Goal: Task Accomplishment & Management: Complete application form

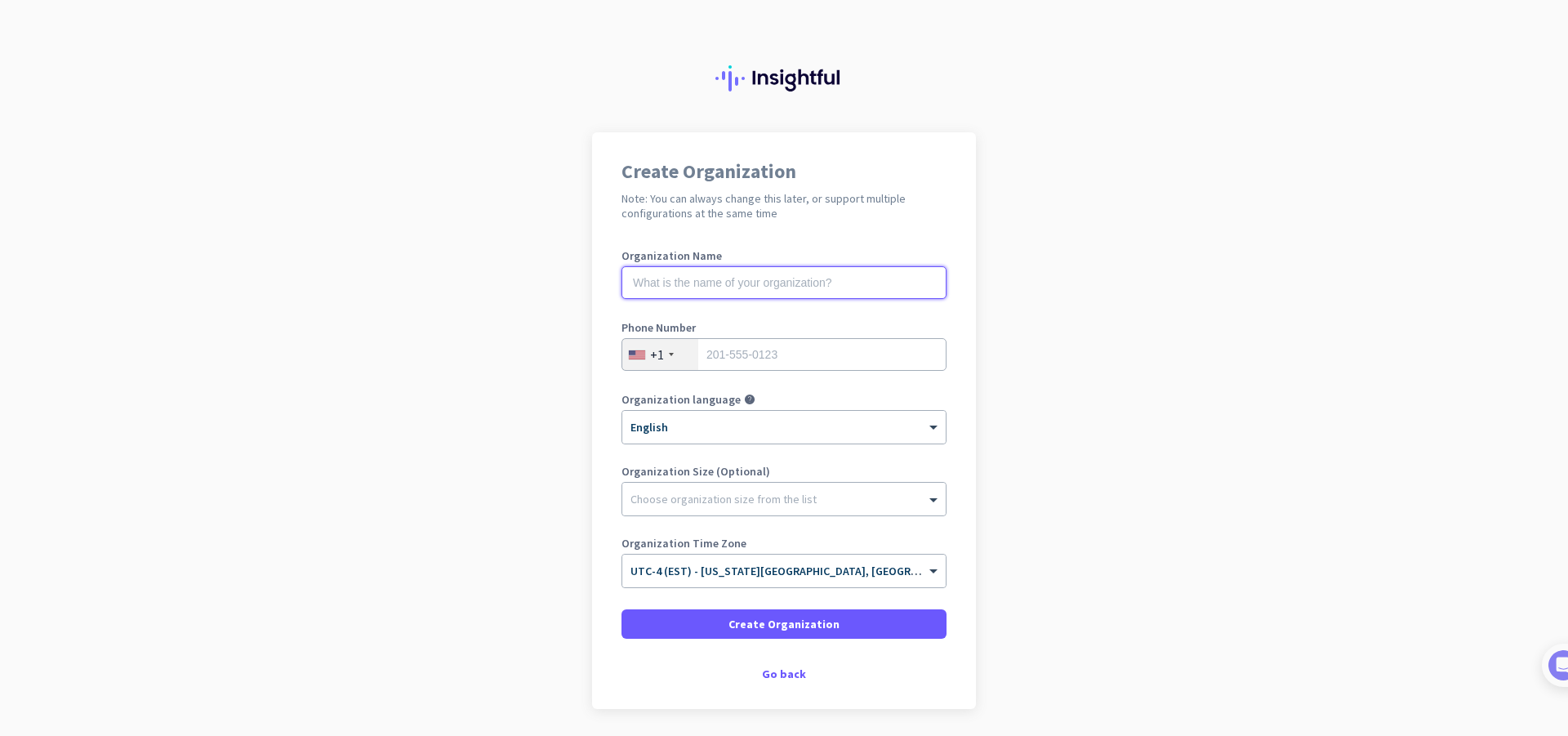
click at [806, 291] on input "text" at bounding box center [784, 282] width 325 height 33
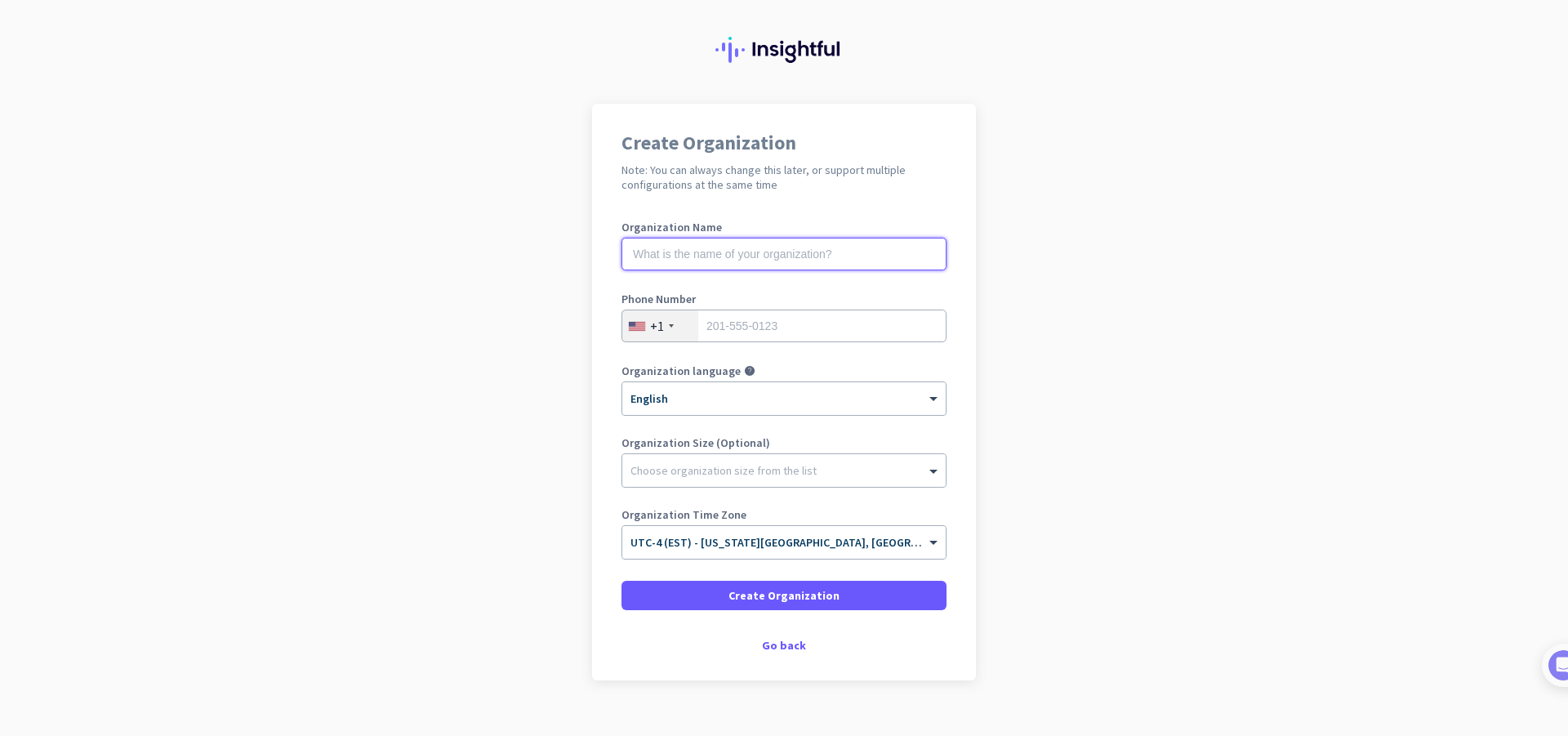
scroll to position [55, 0]
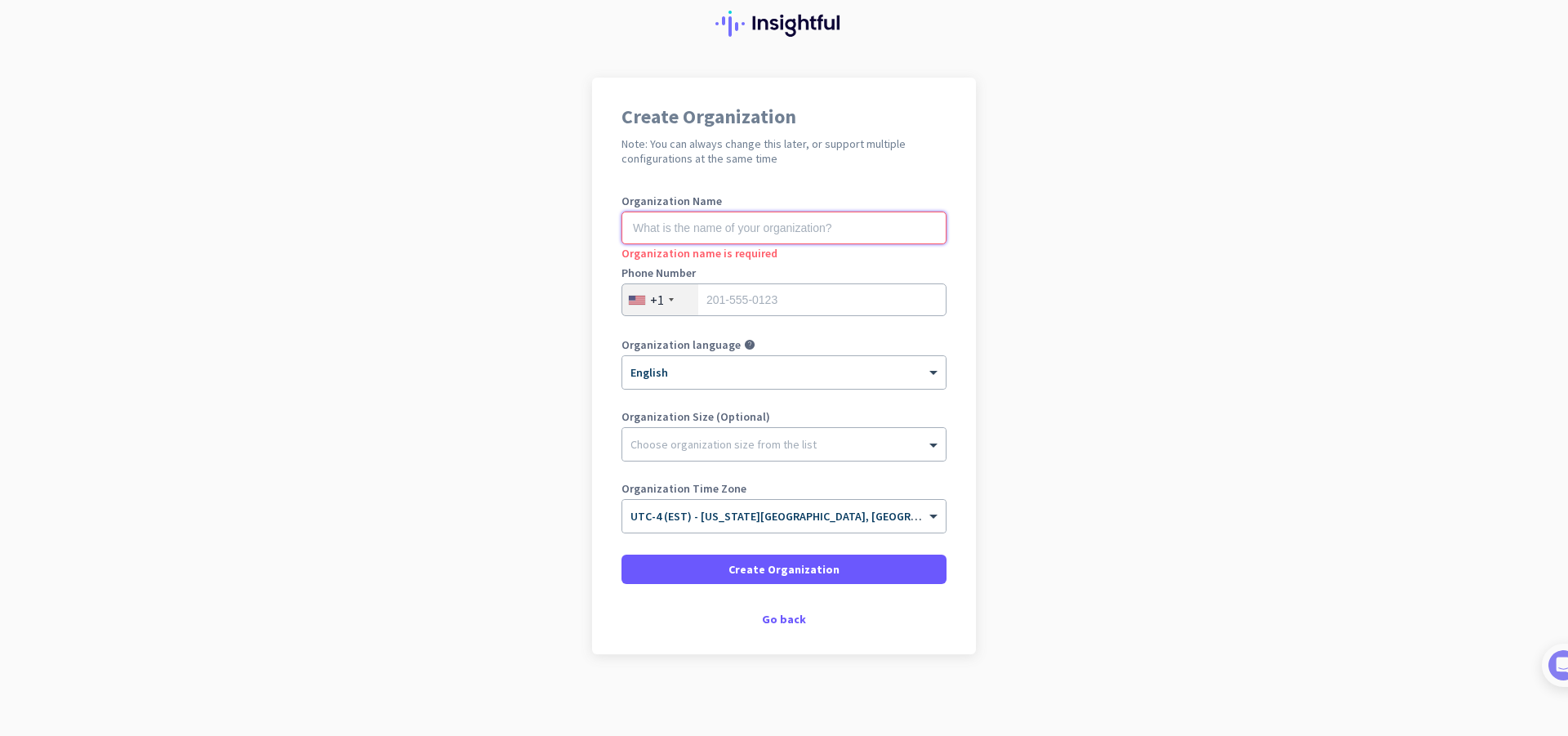
click at [735, 232] on input "text" at bounding box center [784, 227] width 325 height 33
type input "test"
click at [729, 311] on input "tel" at bounding box center [784, 299] width 325 height 33
click at [650, 305] on div "+1" at bounding box center [657, 299] width 14 height 17
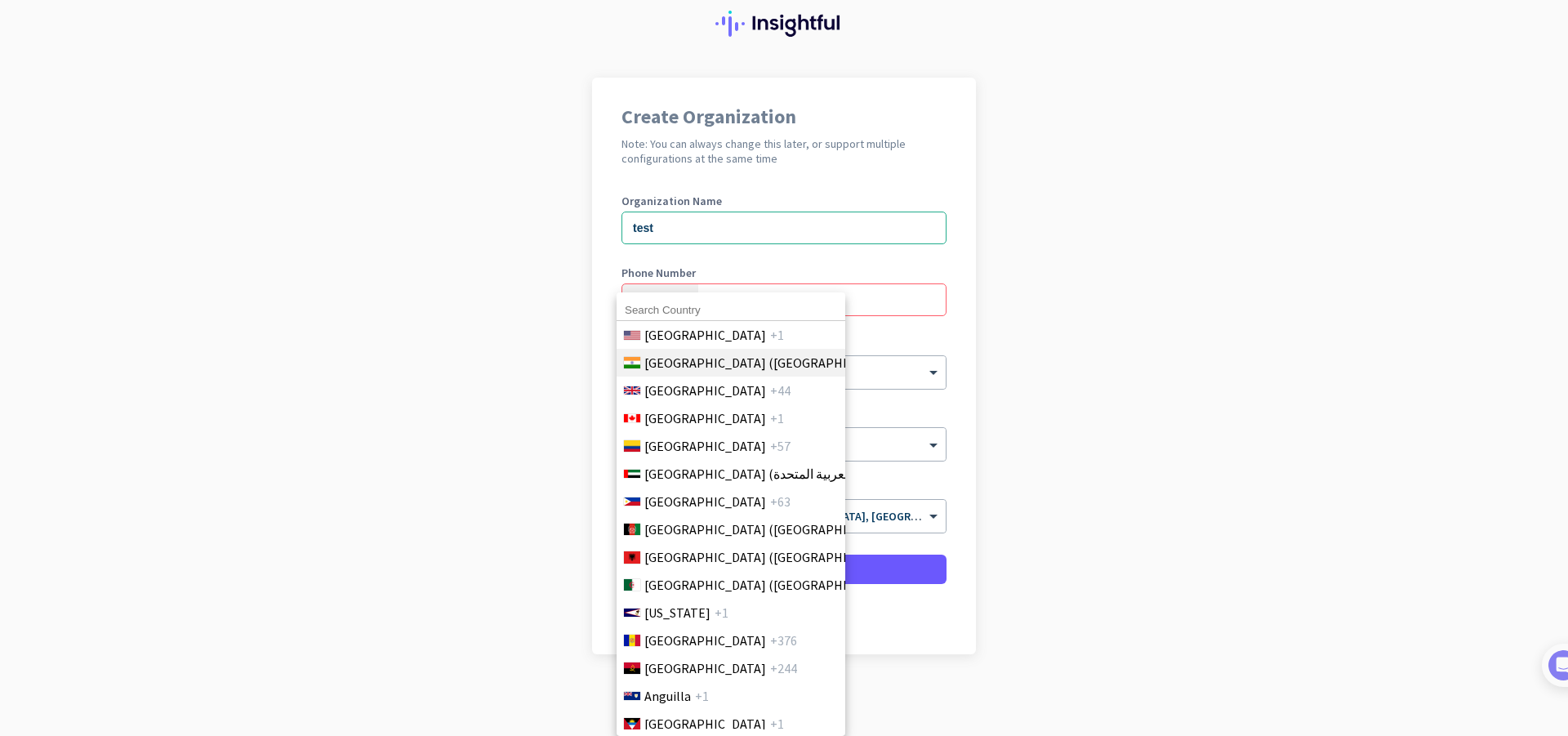
click at [682, 372] on span "[GEOGRAPHIC_DATA] ([GEOGRAPHIC_DATA])" at bounding box center [771, 363] width 254 height 19
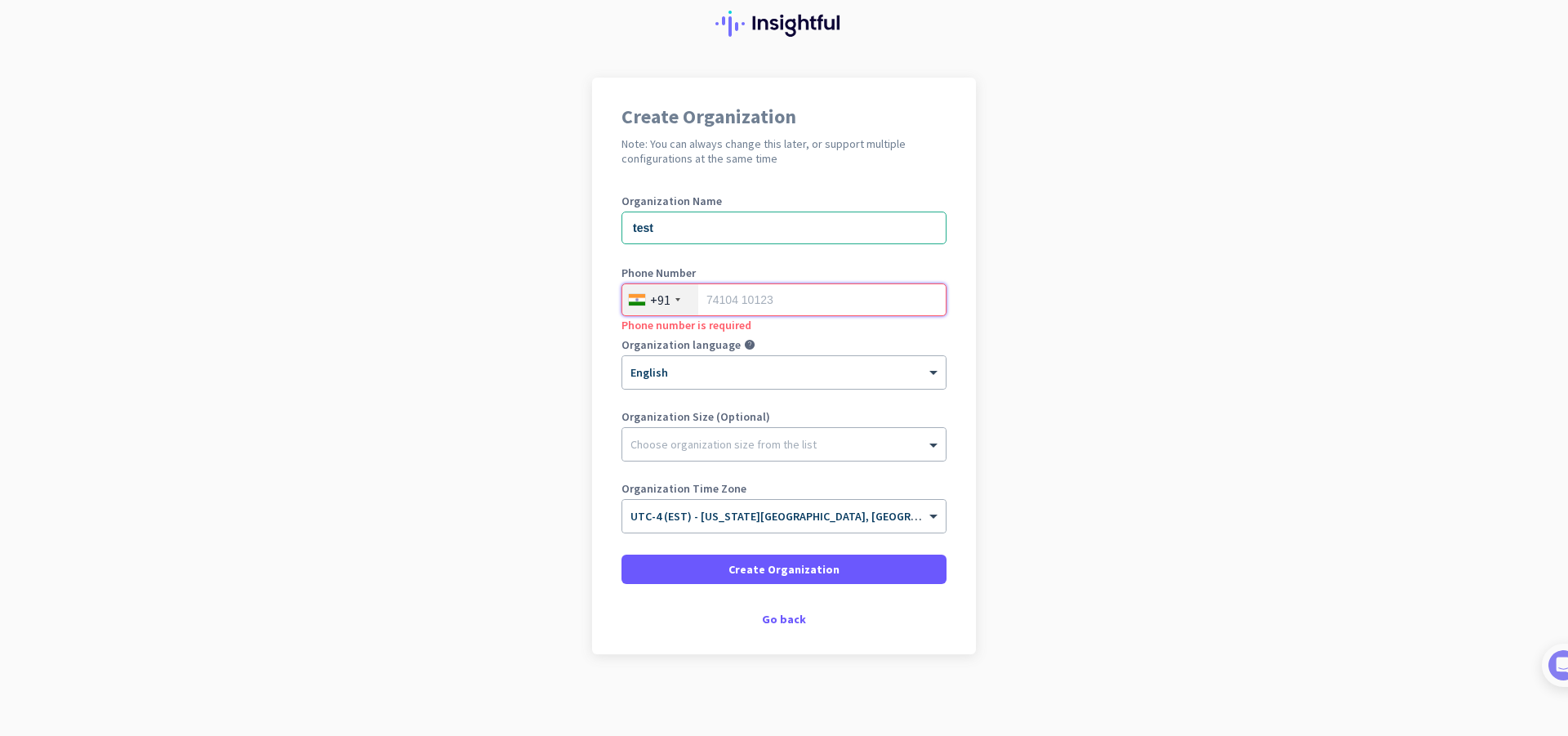
click at [792, 305] on input "tel" at bounding box center [784, 299] width 325 height 33
type input "8932489323"
click at [718, 458] on div "Choose organization size from the list" at bounding box center [784, 444] width 323 height 33
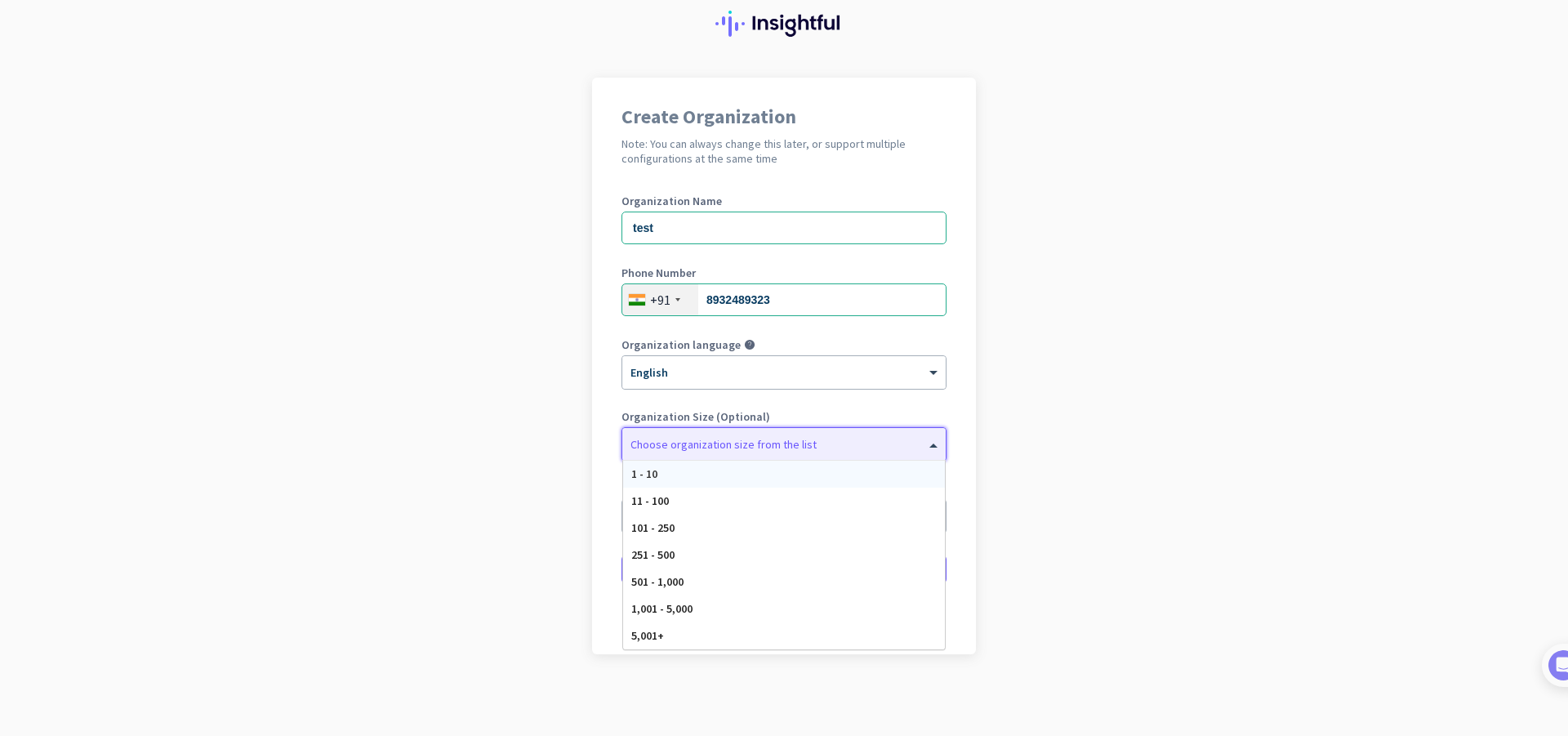
click at [703, 480] on div "1 - 10" at bounding box center [784, 474] width 321 height 27
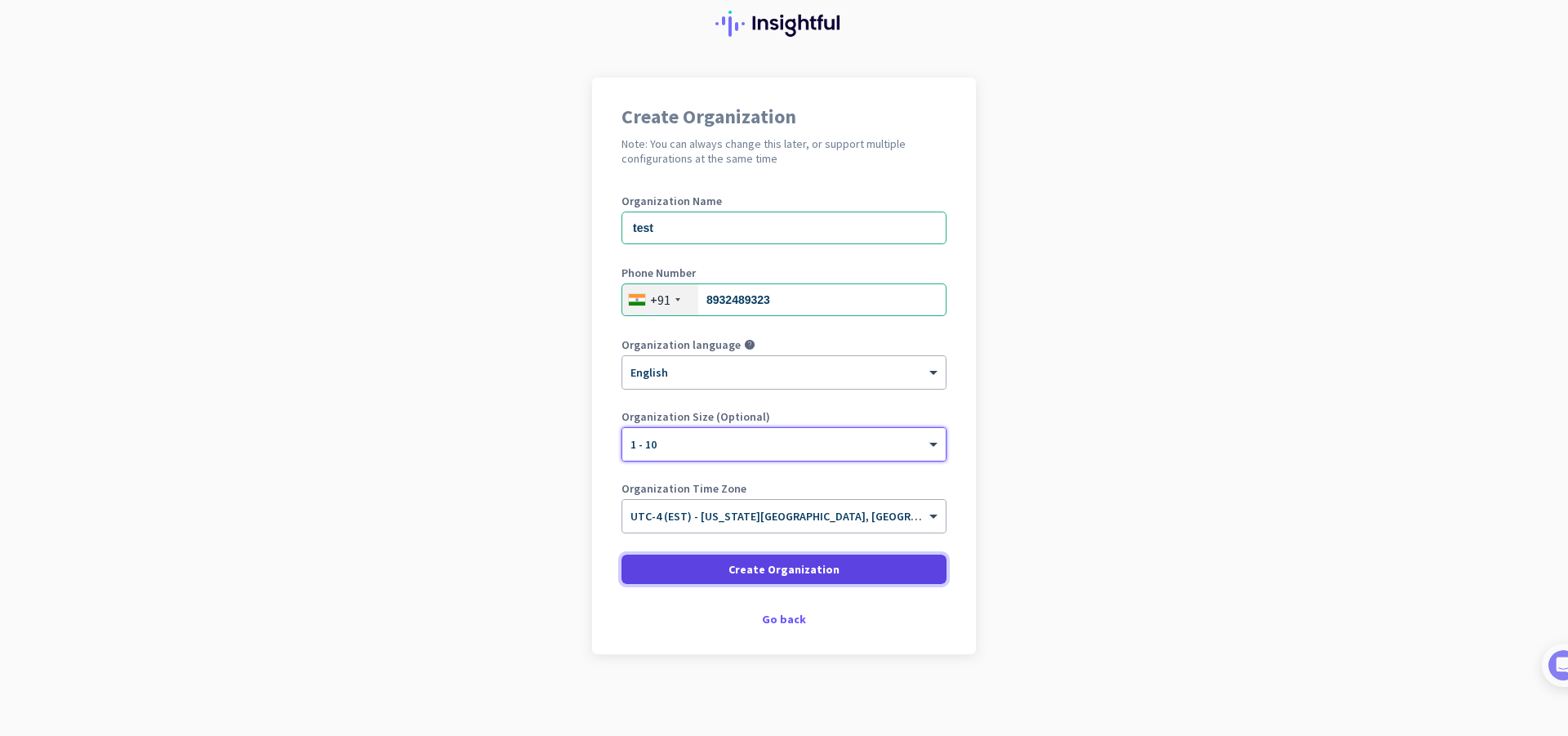
click at [757, 570] on span "Create Organization" at bounding box center [784, 569] width 111 height 17
click at [802, 568] on span "Create Organization" at bounding box center [784, 569] width 111 height 17
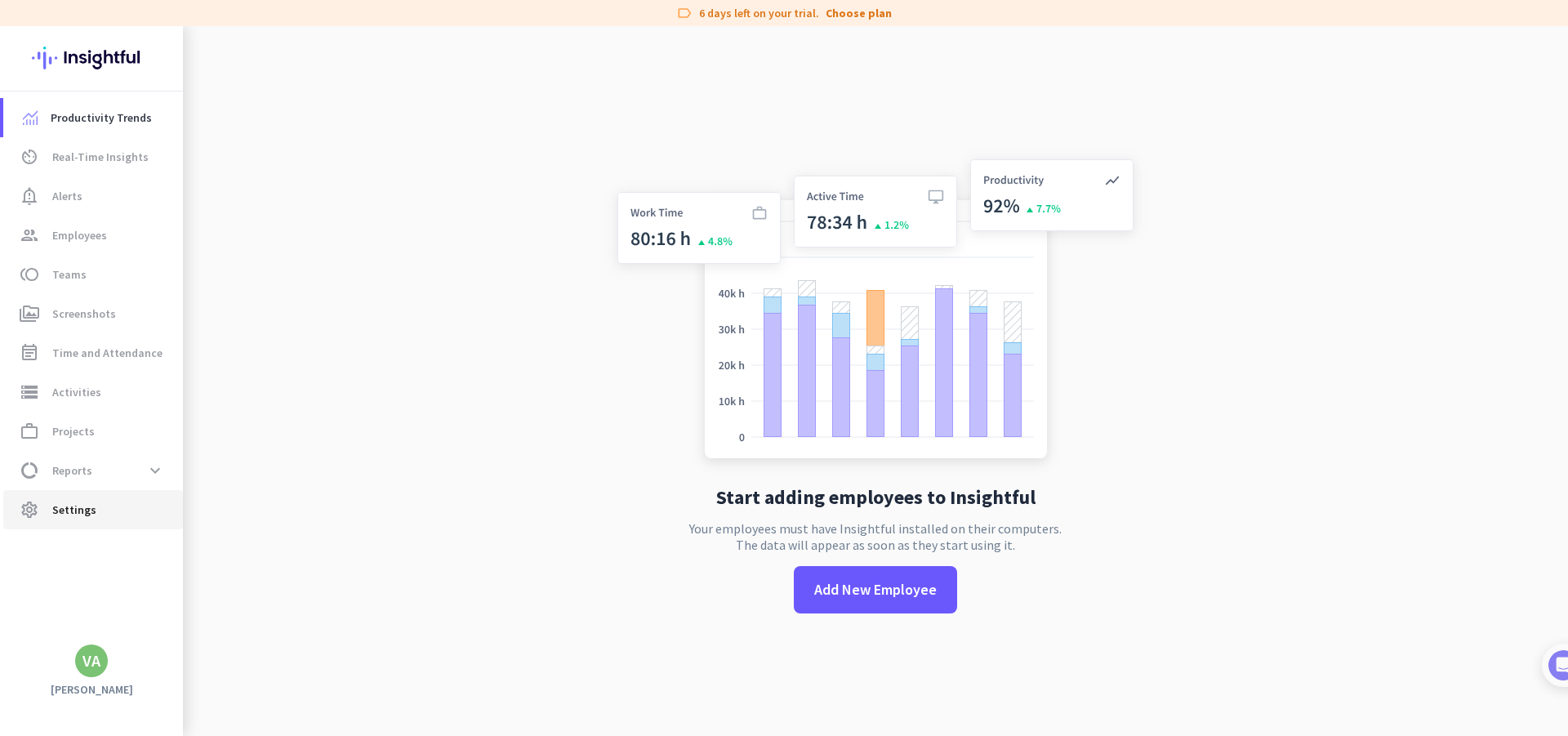
click at [90, 514] on span "Settings" at bounding box center [74, 510] width 44 height 19
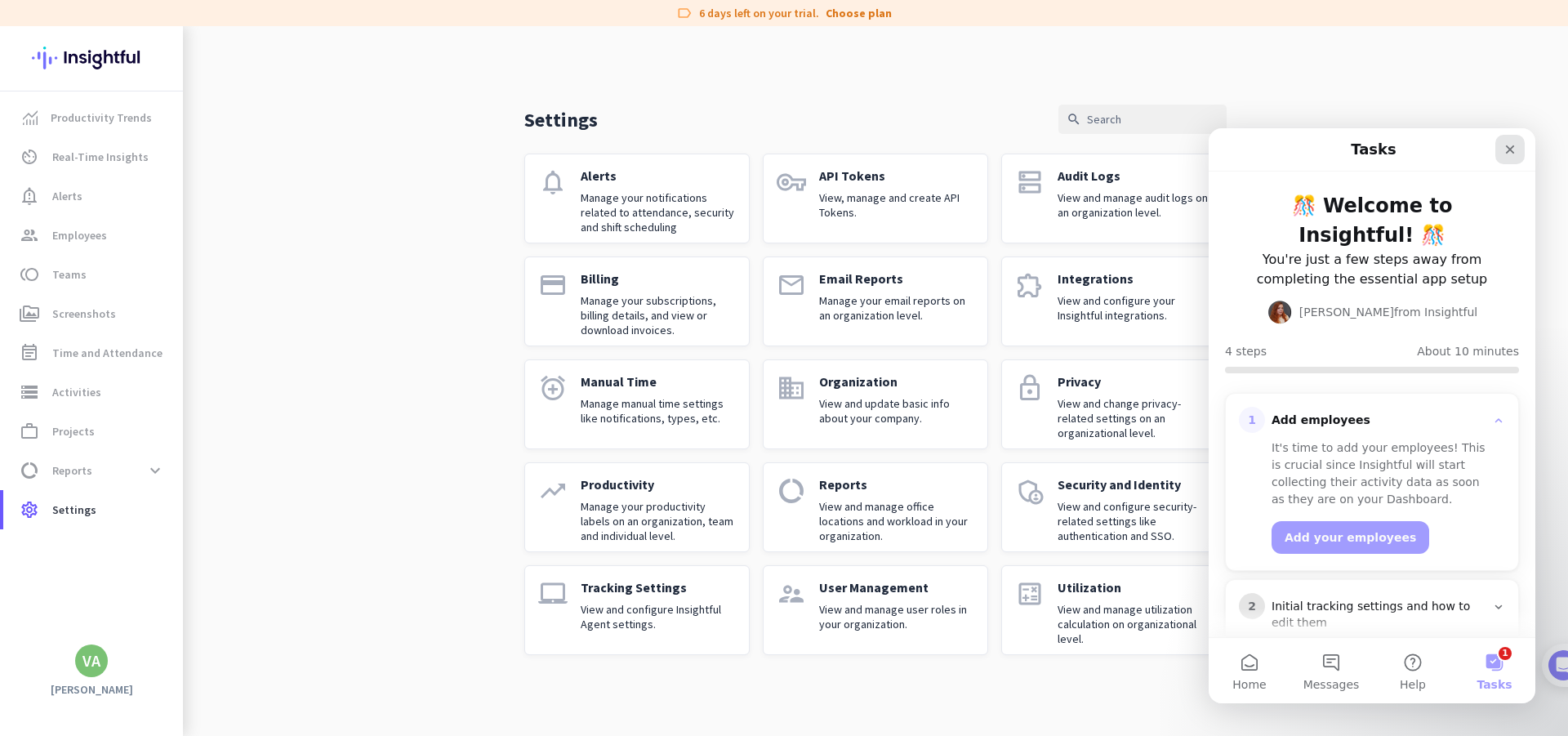
click at [1513, 151] on icon "Close" at bounding box center [1510, 150] width 9 height 9
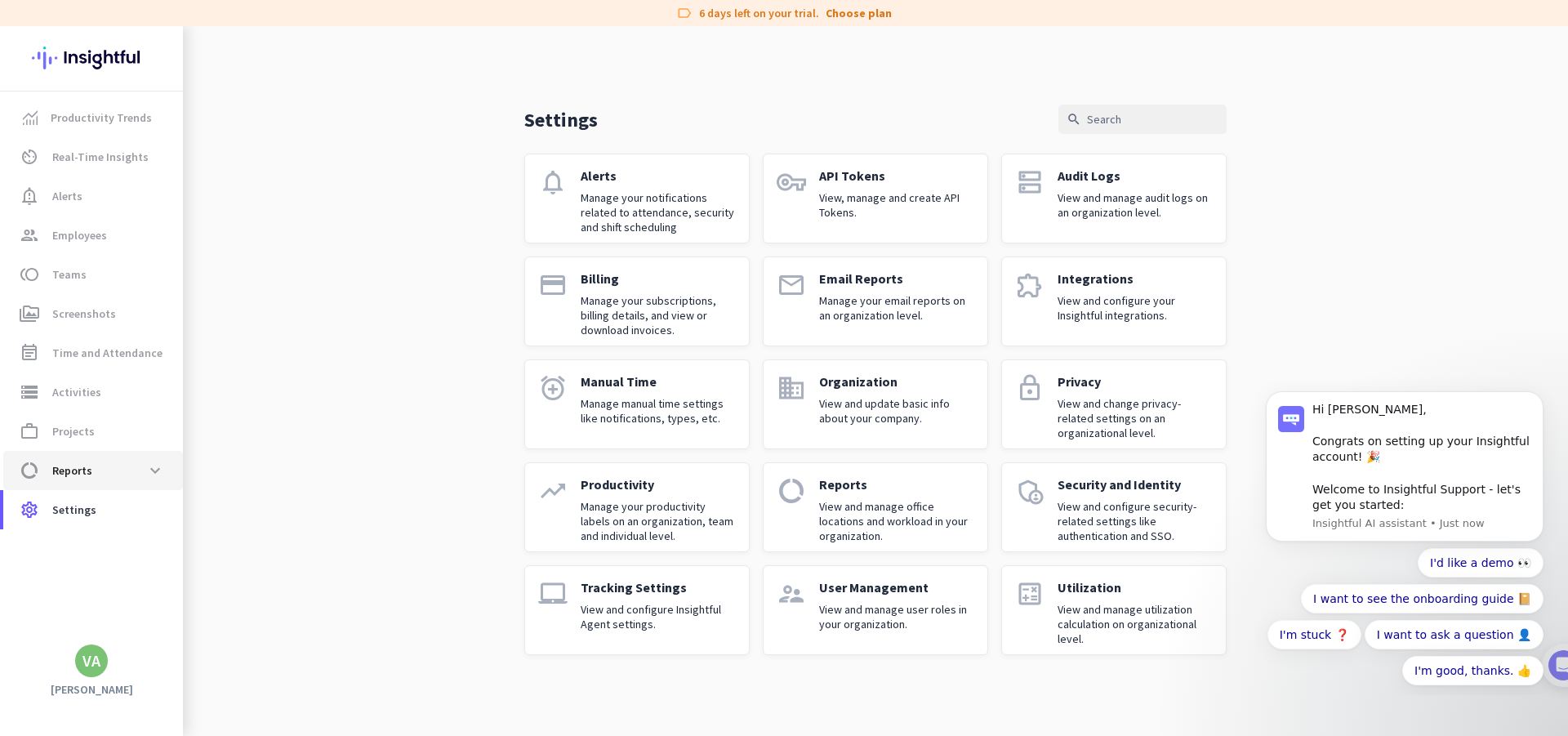
click at [103, 467] on span "data_usage Reports expand_more" at bounding box center [93, 470] width 153 height 29
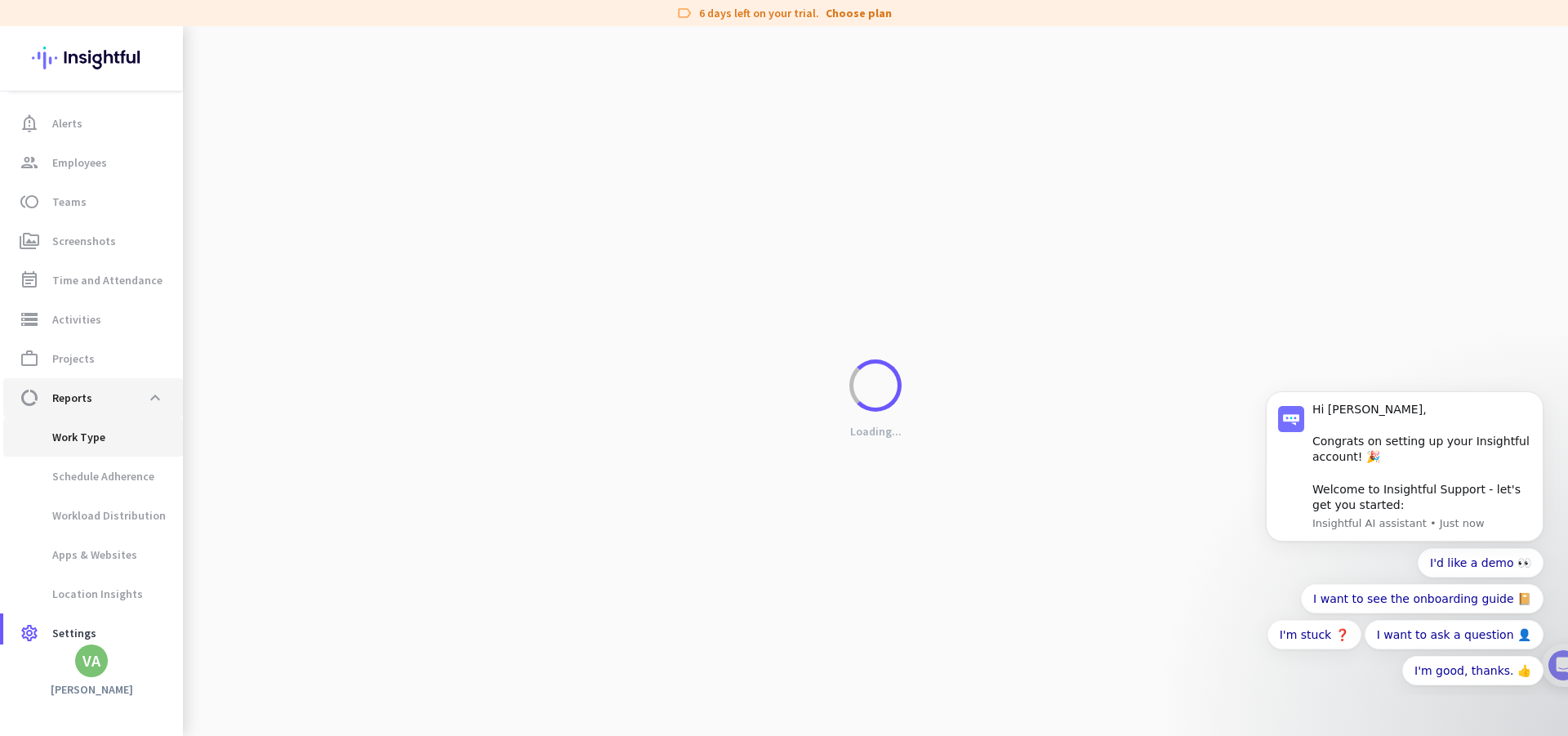
scroll to position [87, 0]
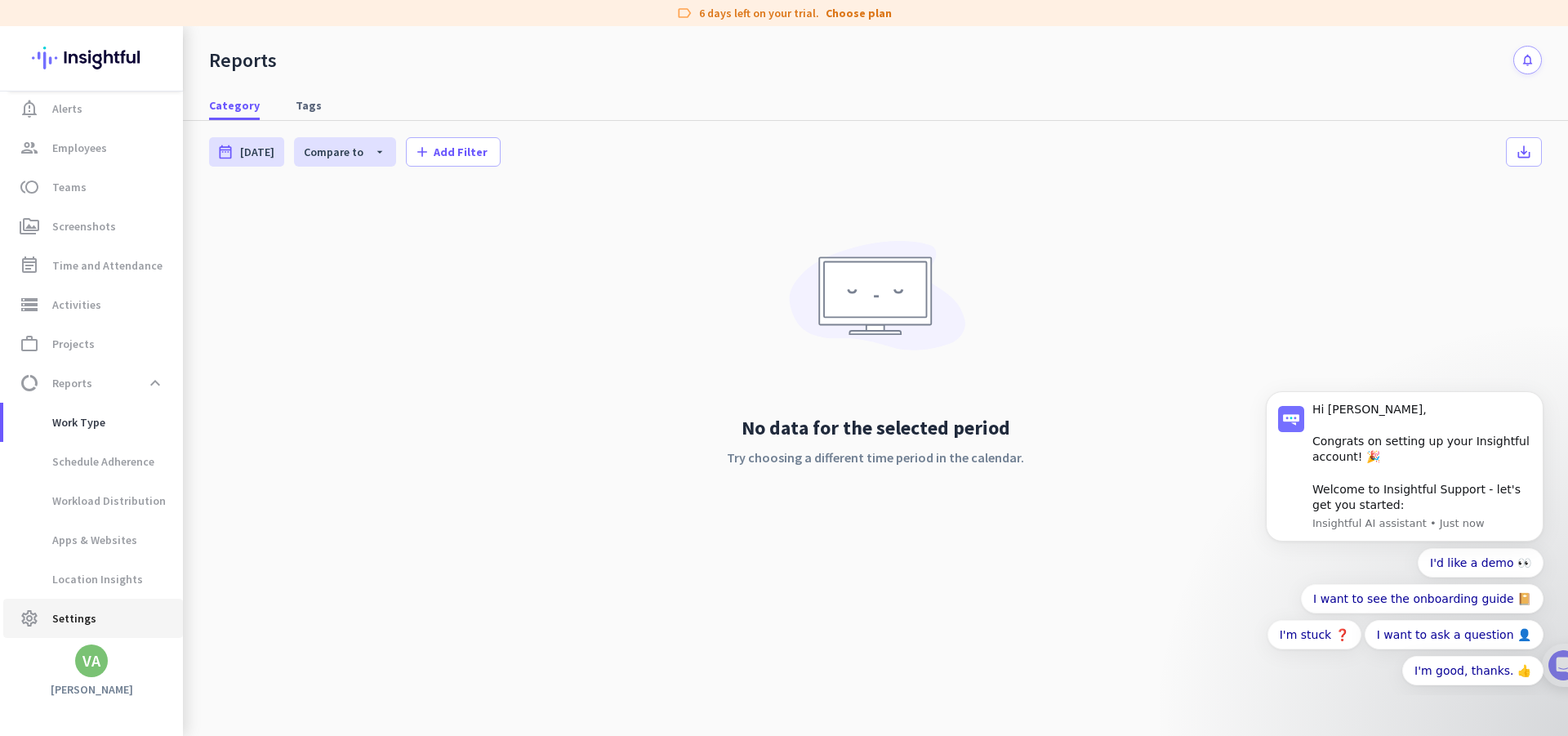
click at [62, 616] on span "Settings" at bounding box center [74, 618] width 44 height 19
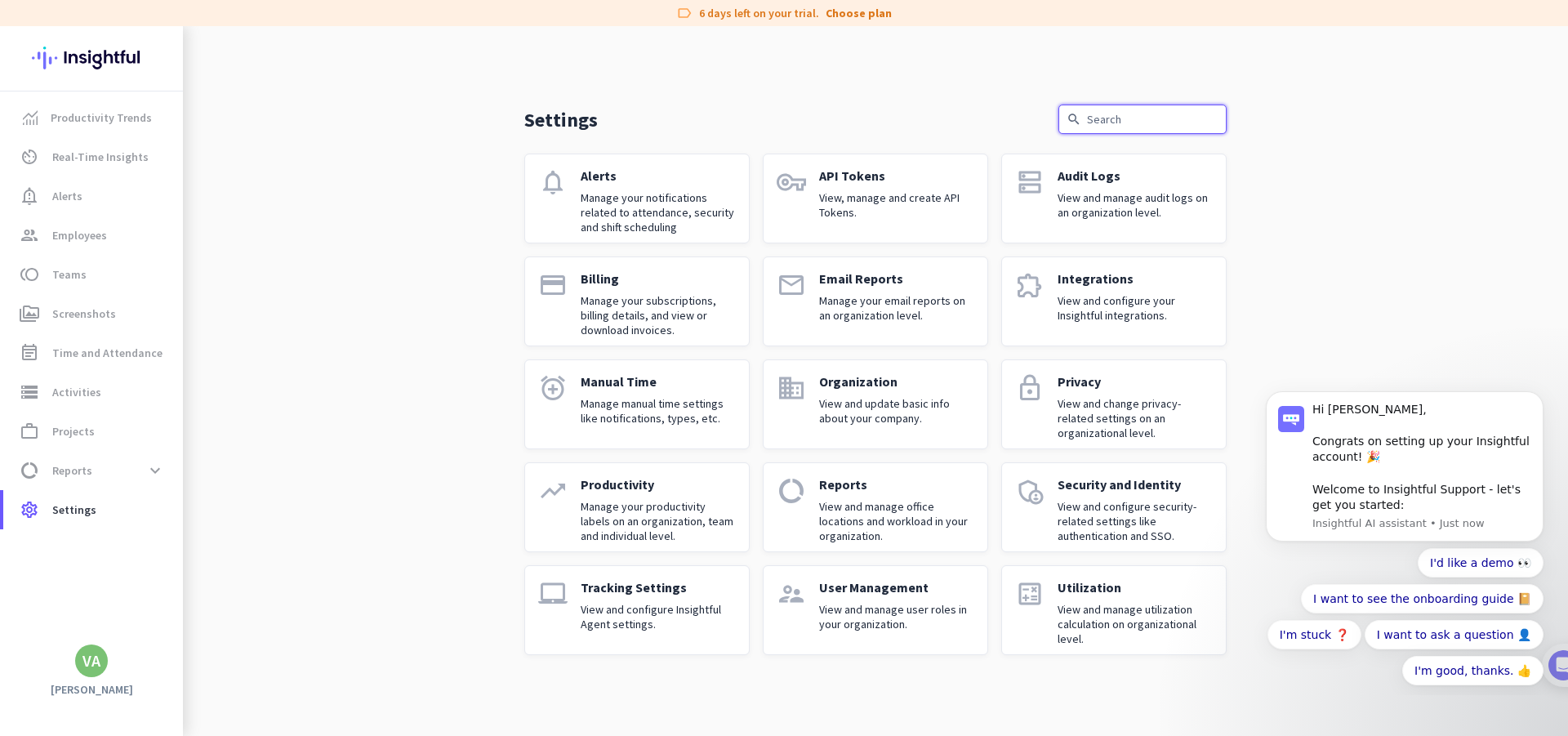
click at [1172, 125] on input "text" at bounding box center [1142, 119] width 168 height 29
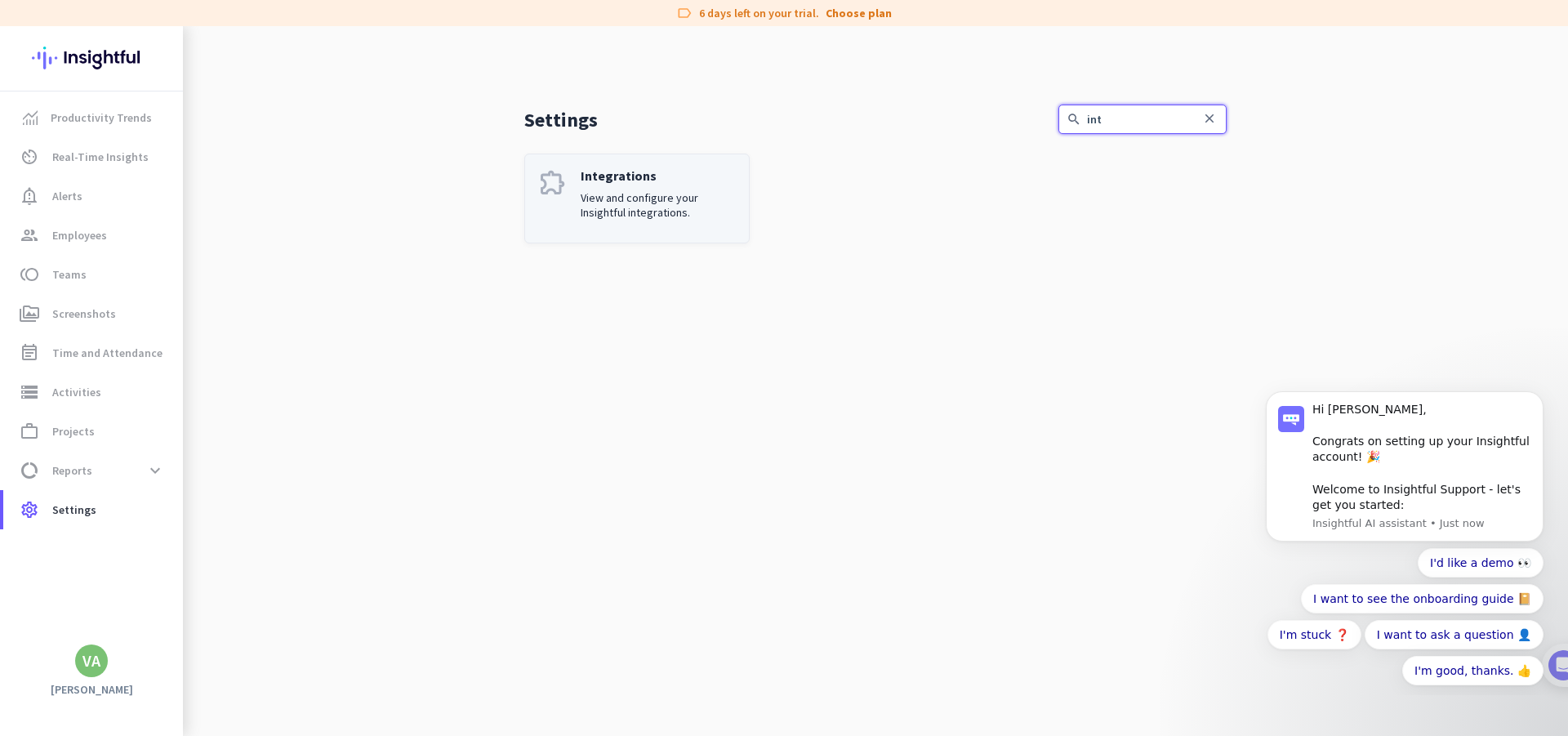
type input "int"
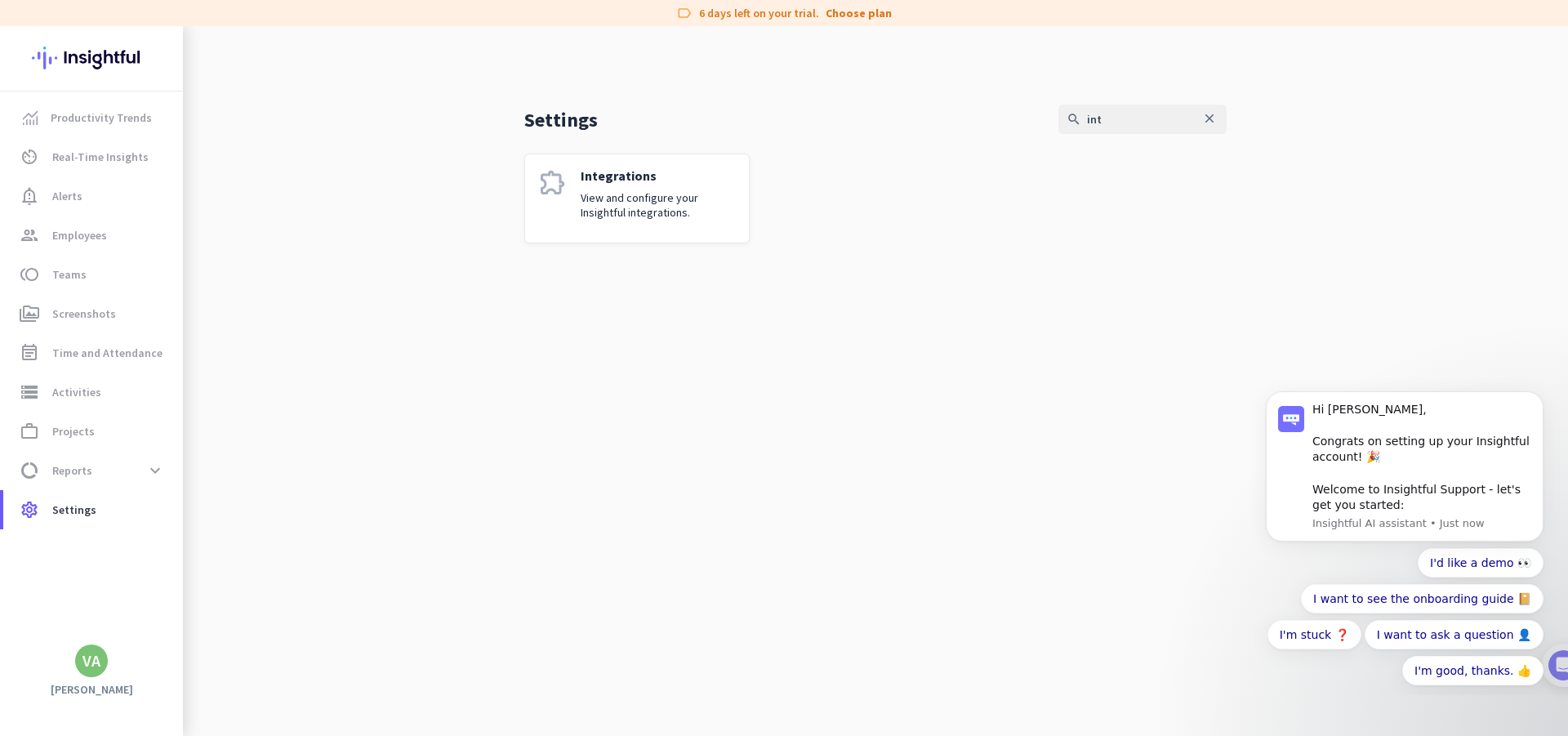
click at [611, 208] on p "View and configure your Insightful integrations." at bounding box center [659, 204] width 155 height 29
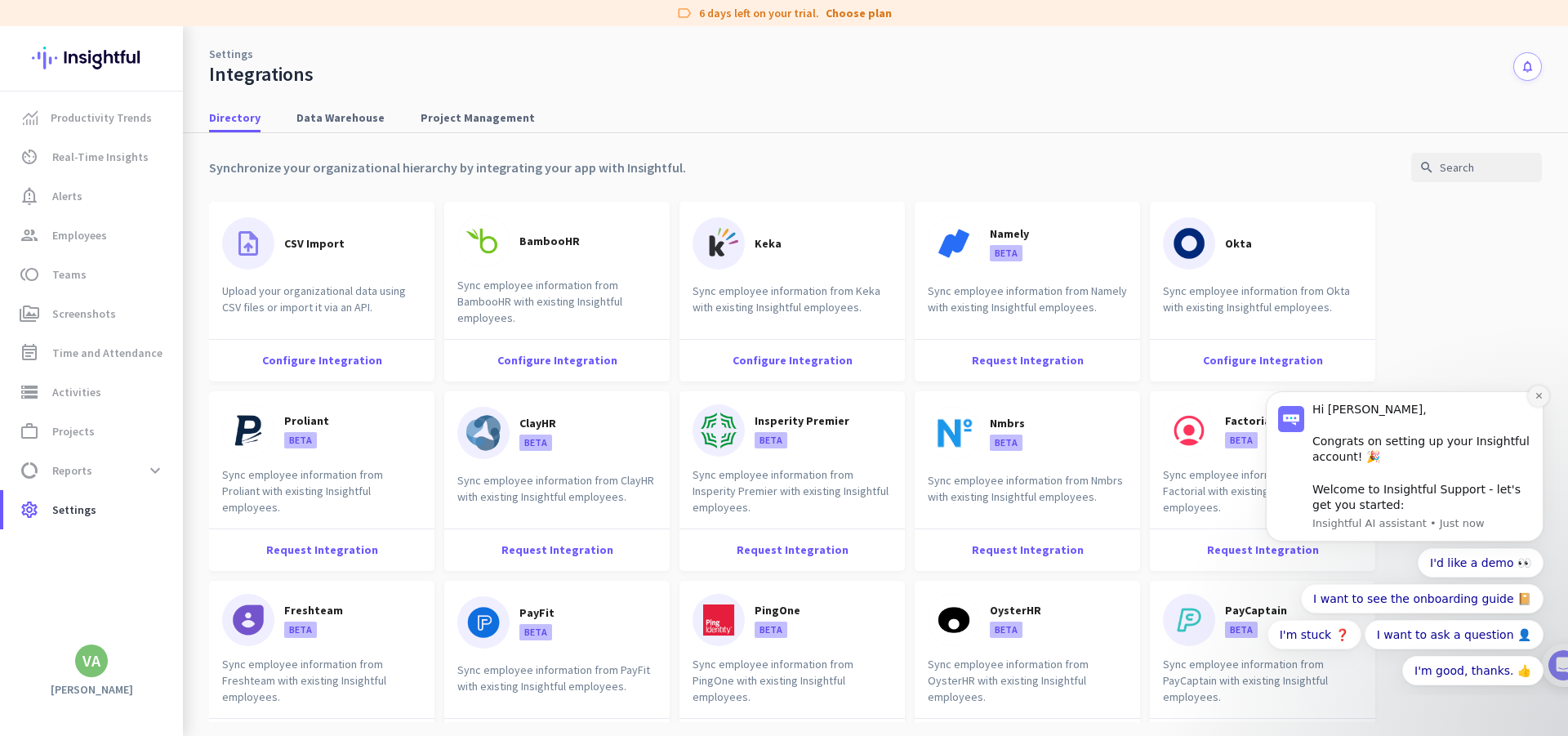
click at [1539, 397] on icon "Dismiss notification" at bounding box center [1539, 395] width 9 height 9
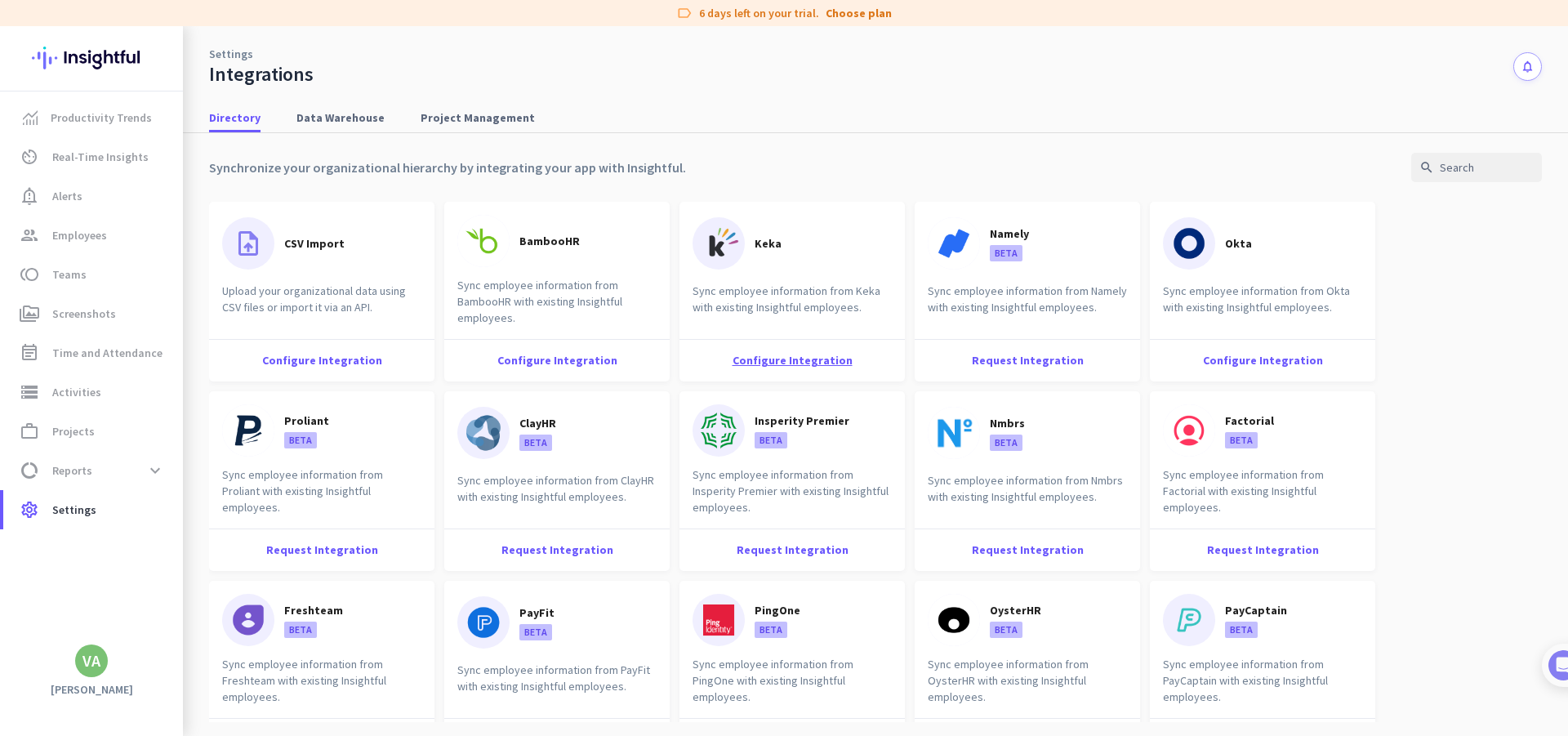
click at [789, 360] on div "Configure Integration" at bounding box center [792, 360] width 225 height 42
click at [1000, 360] on div "Request Integration" at bounding box center [1027, 360] width 225 height 42
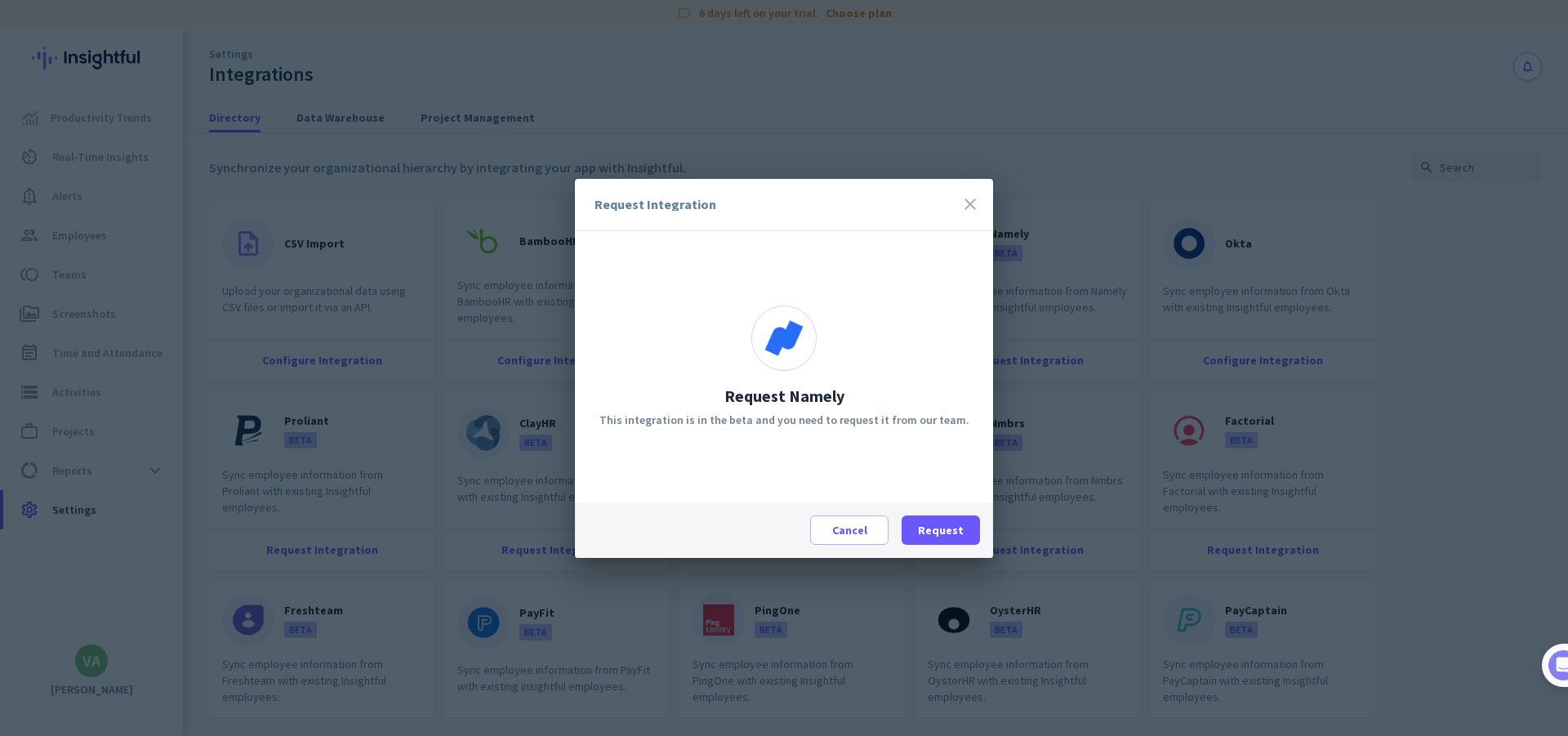
click at [969, 208] on icon "close" at bounding box center [970, 204] width 19 height 19
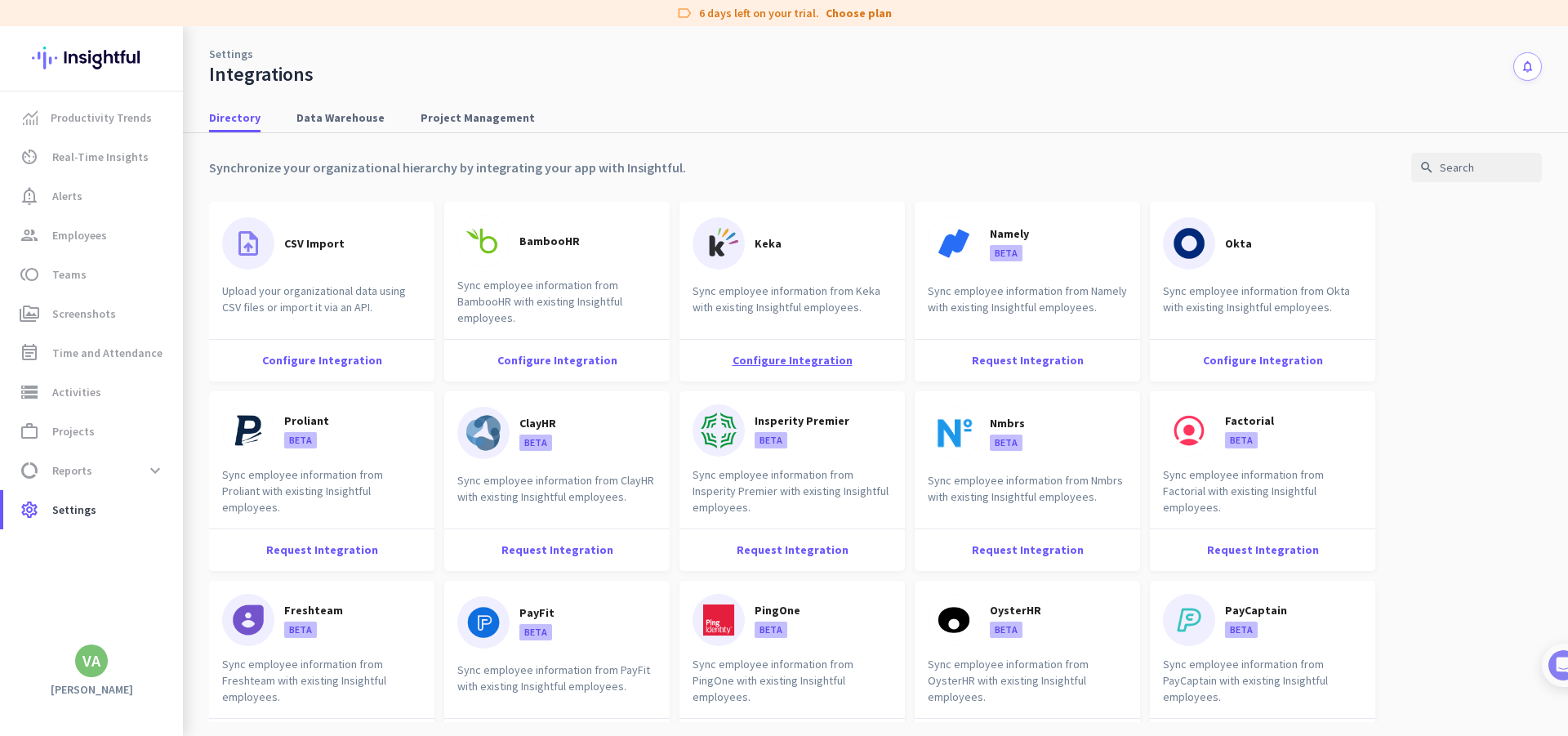
click at [799, 362] on div "Configure Integration" at bounding box center [792, 360] width 225 height 42
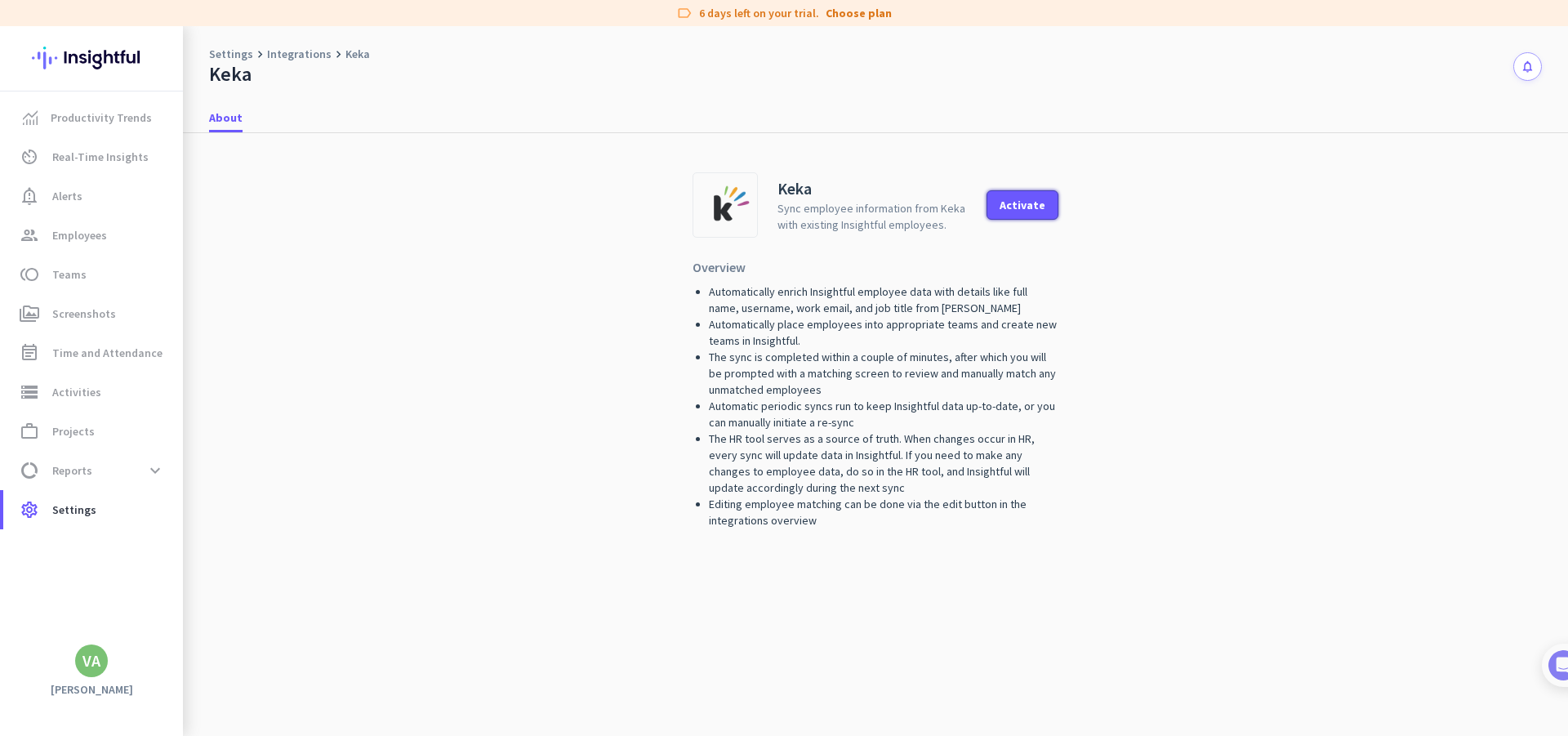
click at [1037, 209] on div "Activate" at bounding box center [1022, 204] width 46 height 11
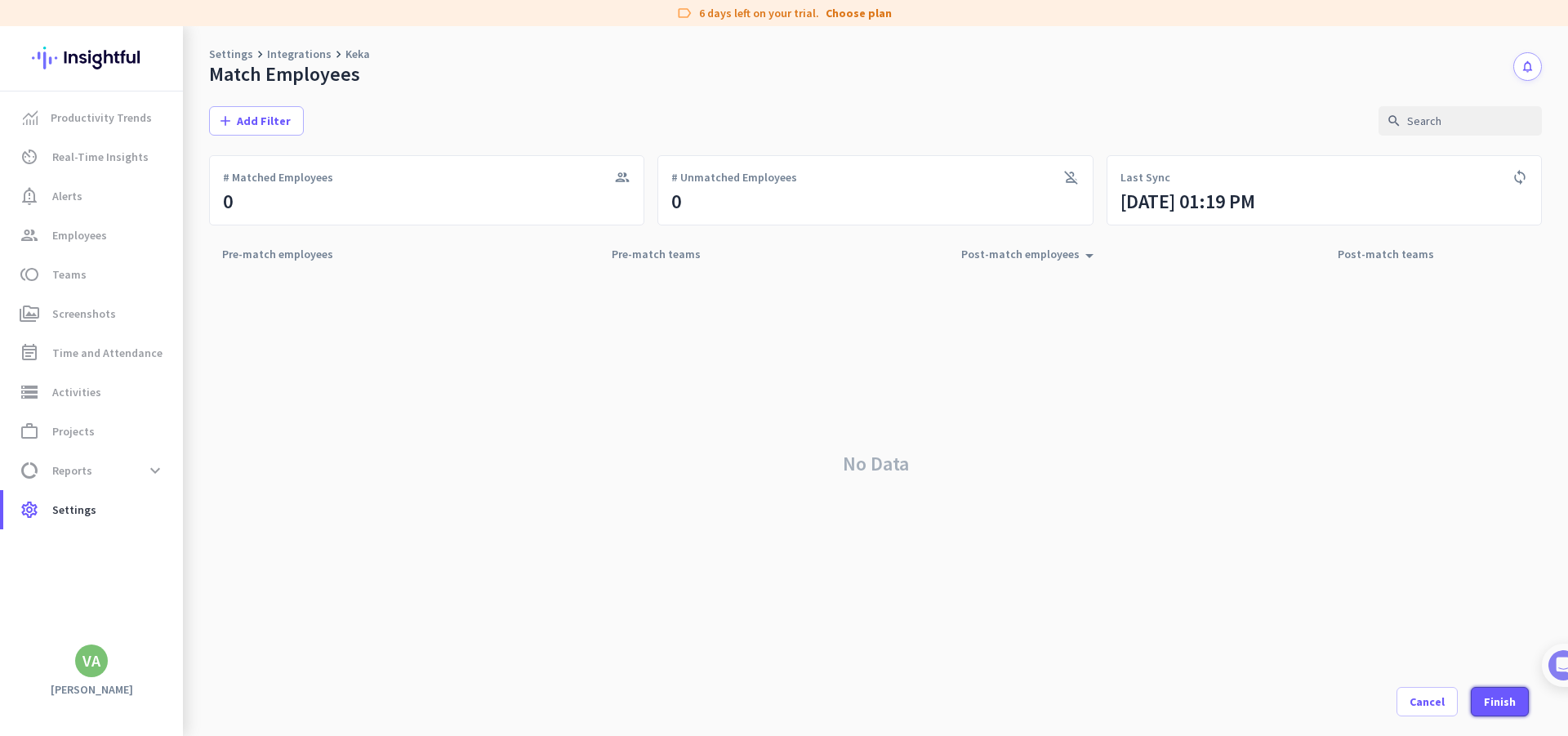
click at [1498, 696] on div "Finish" at bounding box center [1499, 701] width 32 height 11
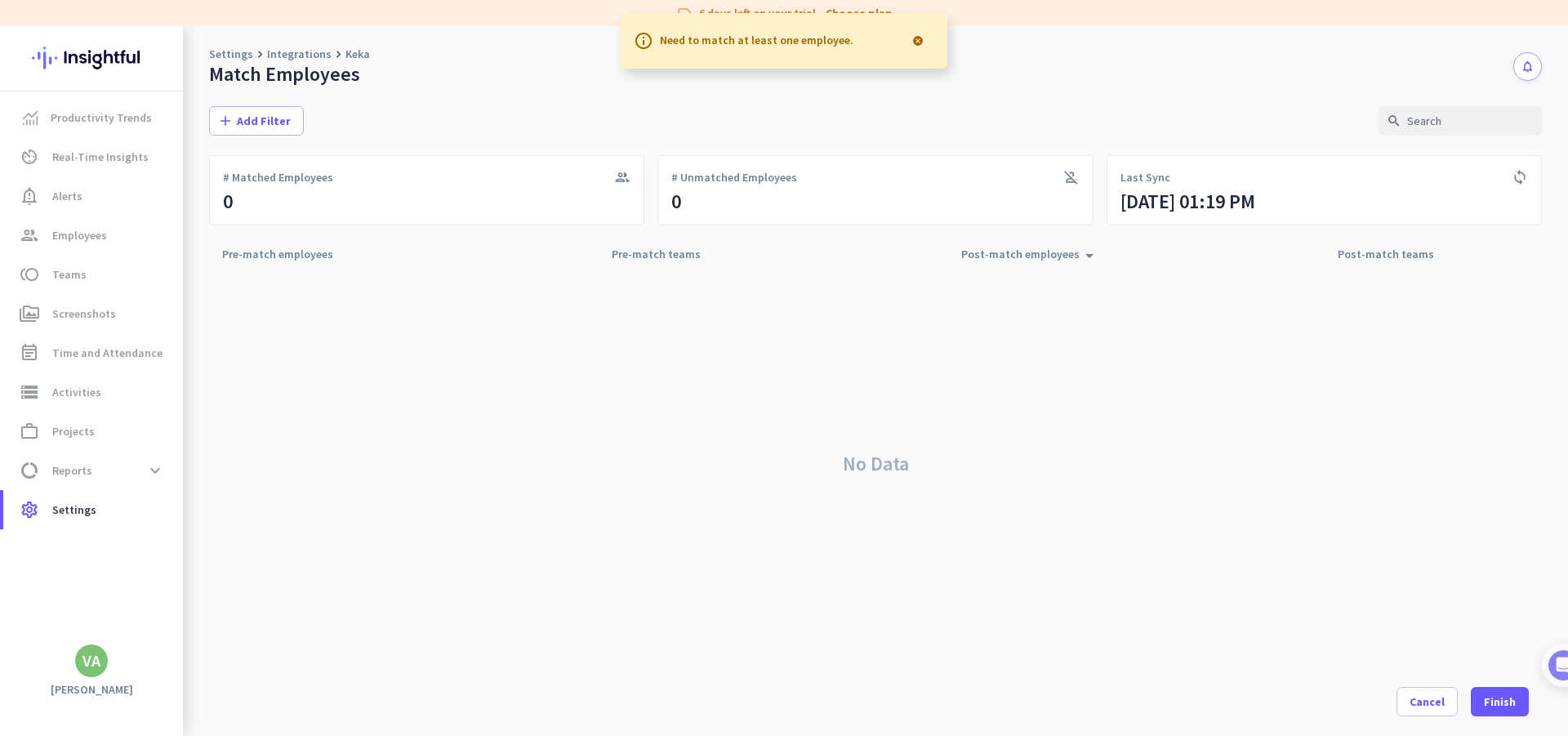
click at [919, 41] on div at bounding box center [917, 40] width 33 height 33
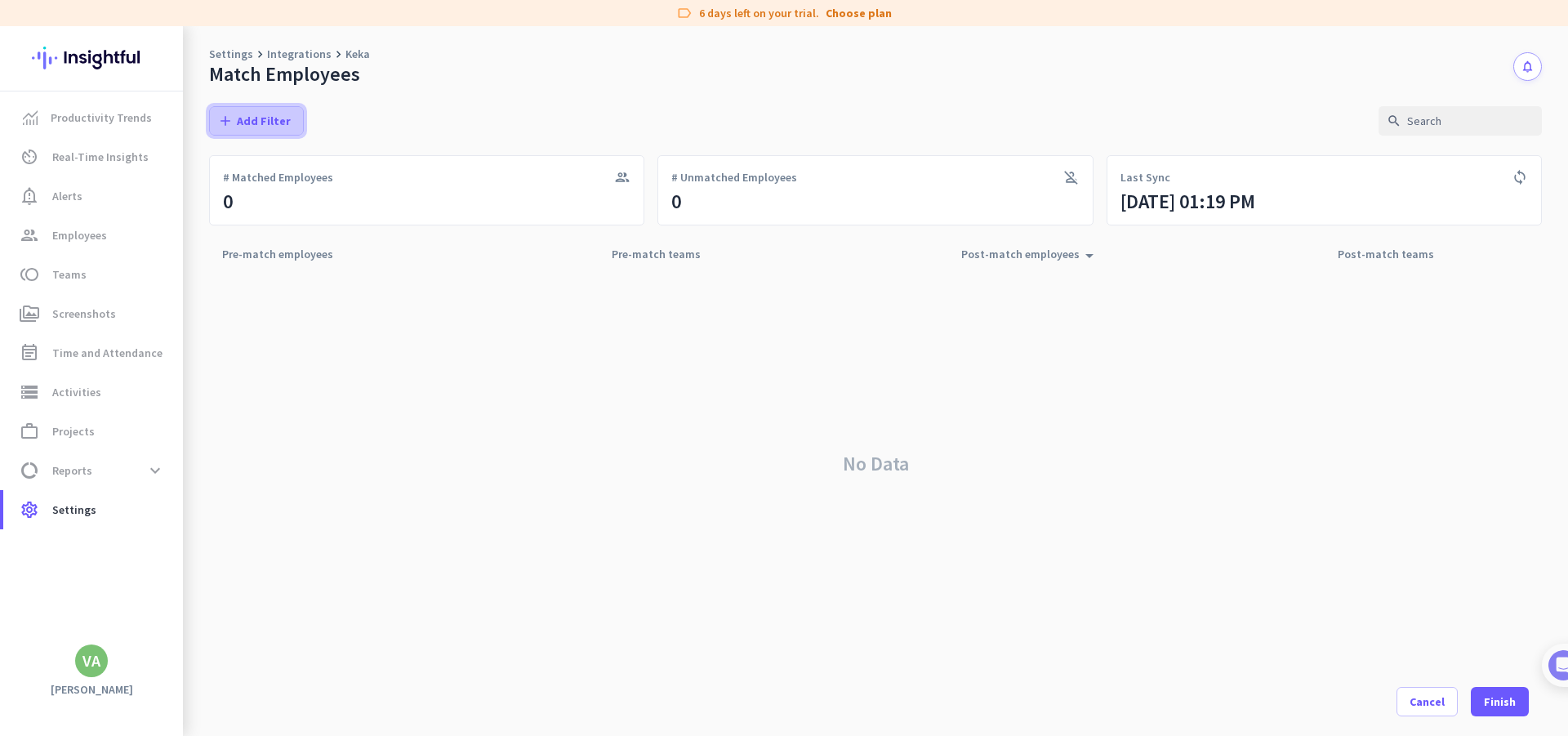
click at [268, 121] on span "Add Filter" at bounding box center [263, 121] width 54 height 17
click at [260, 231] on span "Teams" at bounding box center [288, 228] width 134 height 17
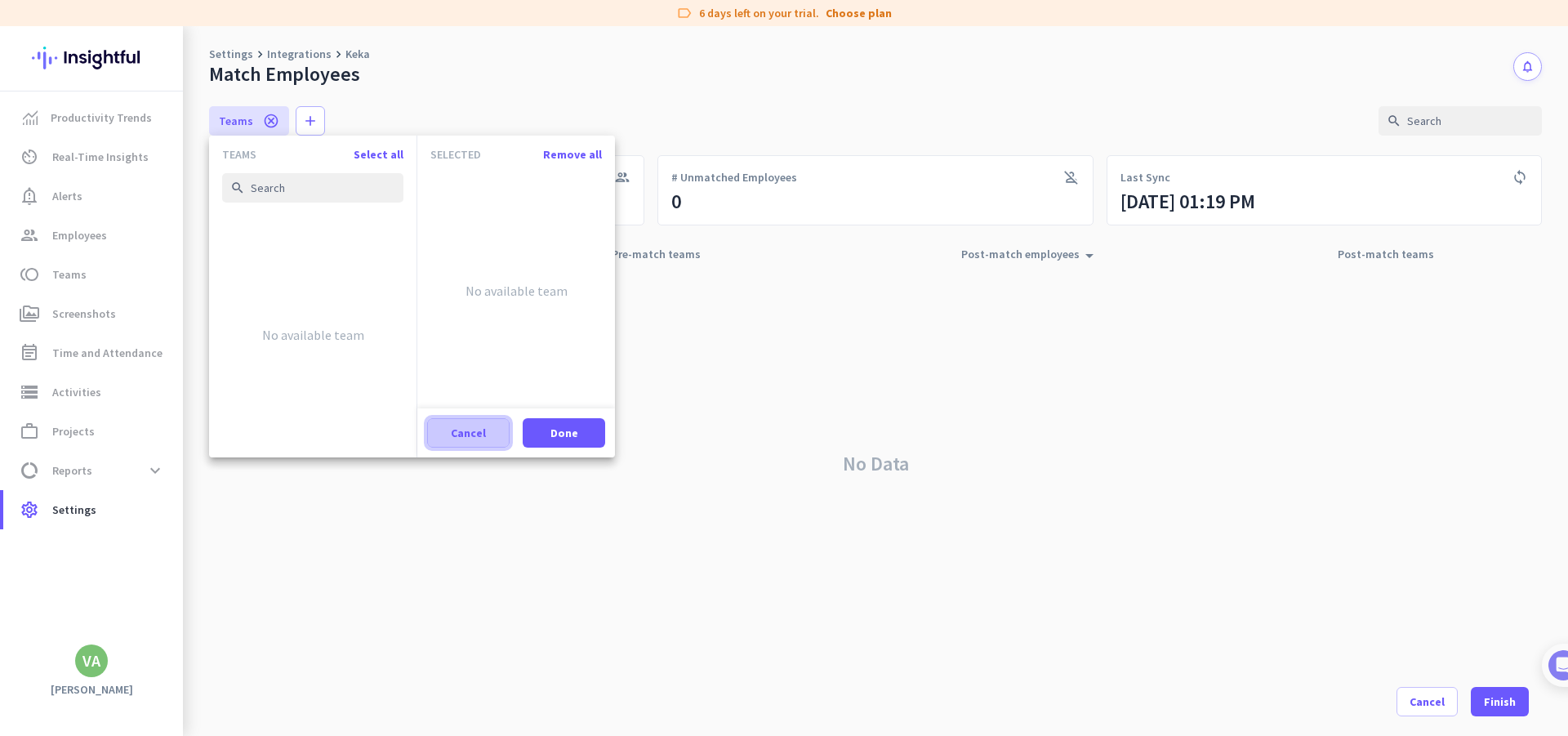
click at [463, 430] on span "Cancel" at bounding box center [468, 432] width 35 height 17
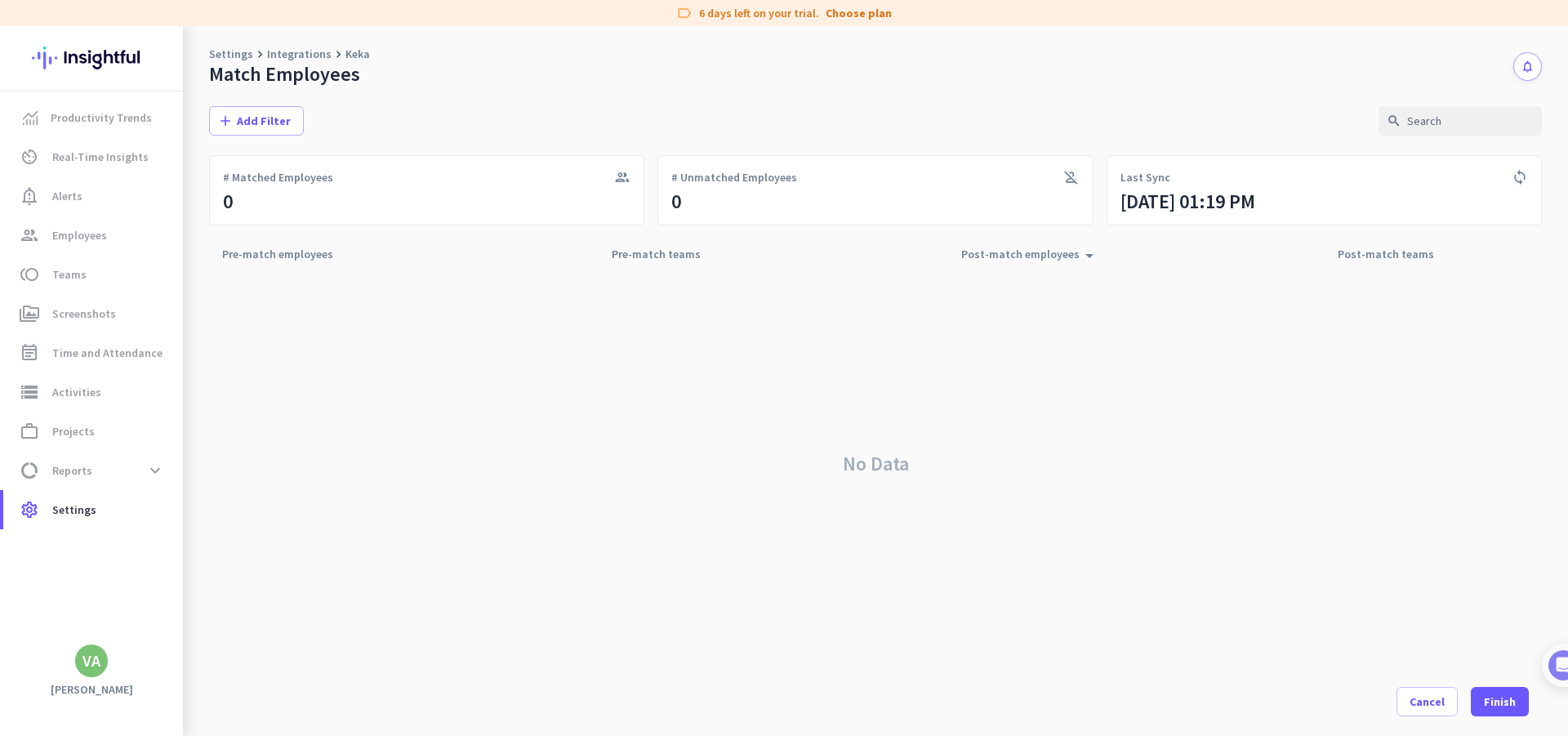
click at [1527, 74] on button "notifications" at bounding box center [1528, 66] width 28 height 28
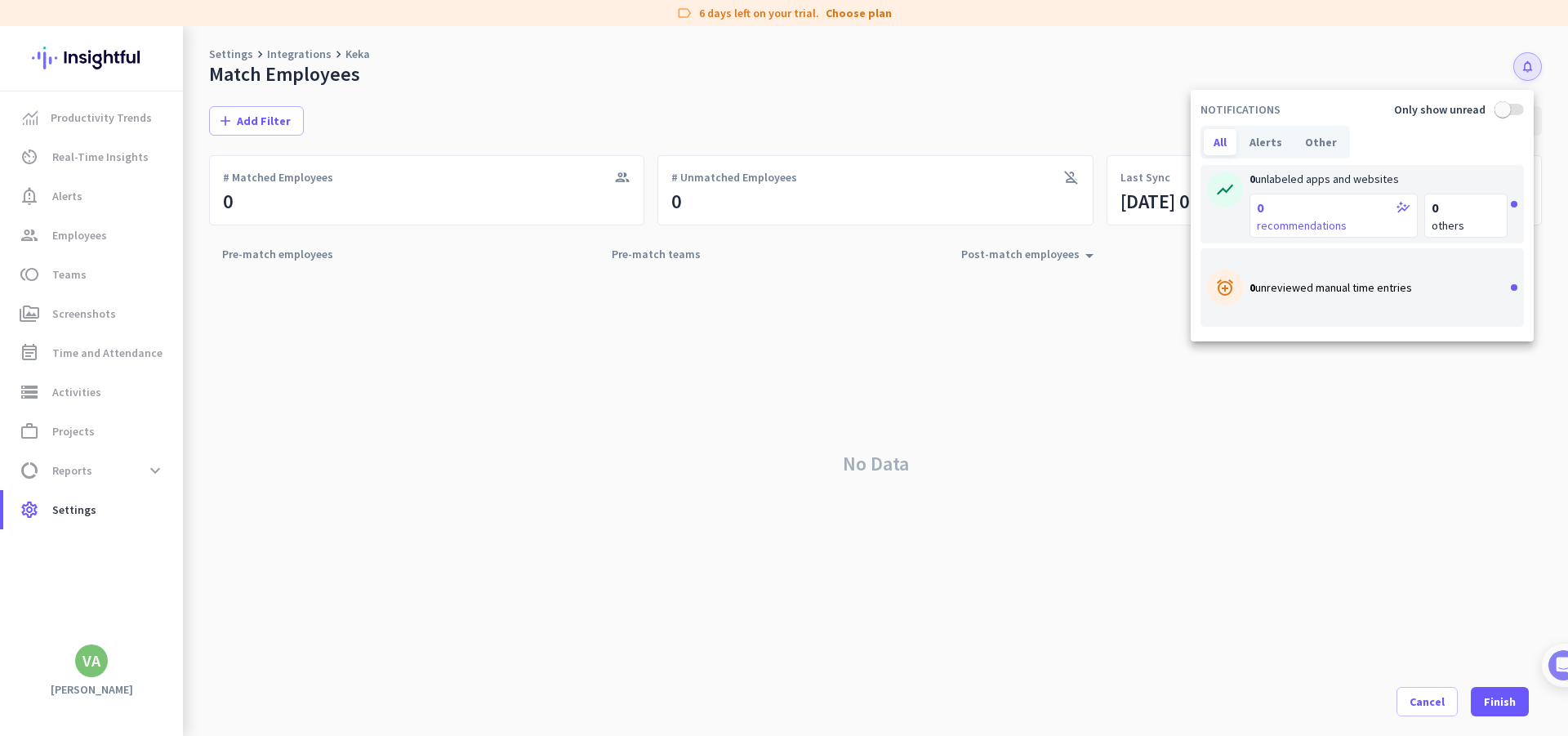
click at [378, 394] on div at bounding box center [784, 368] width 1568 height 736
